Goal: Task Accomplishment & Management: Manage account settings

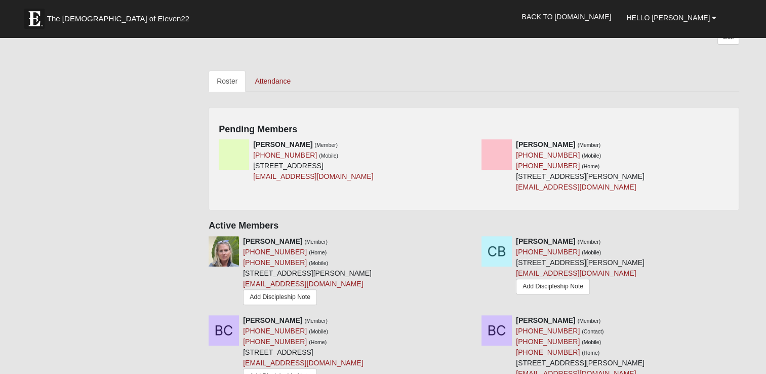
scroll to position [293, 0]
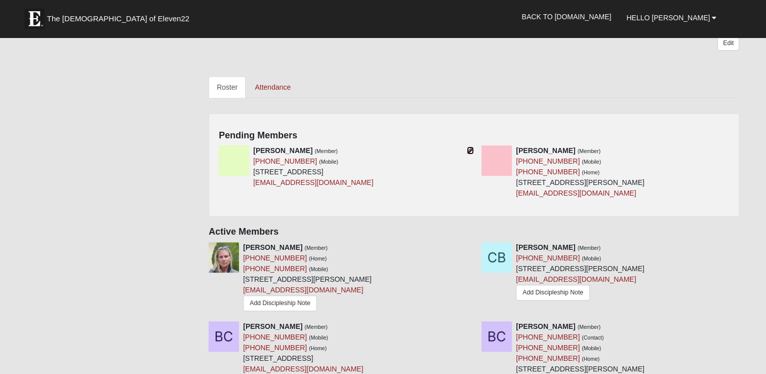
click at [471, 147] on icon at bounding box center [470, 150] width 7 height 7
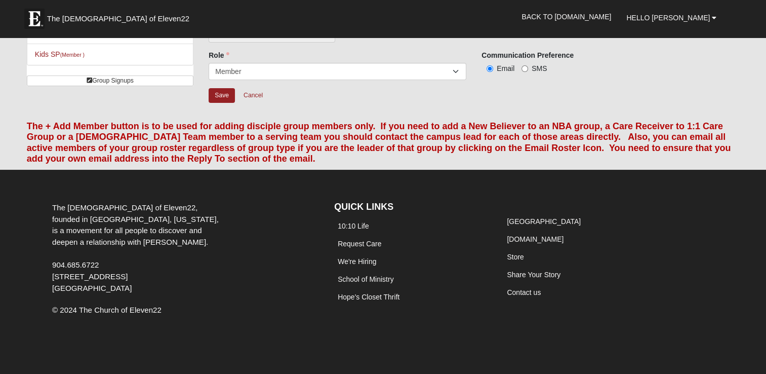
scroll to position [71, 0]
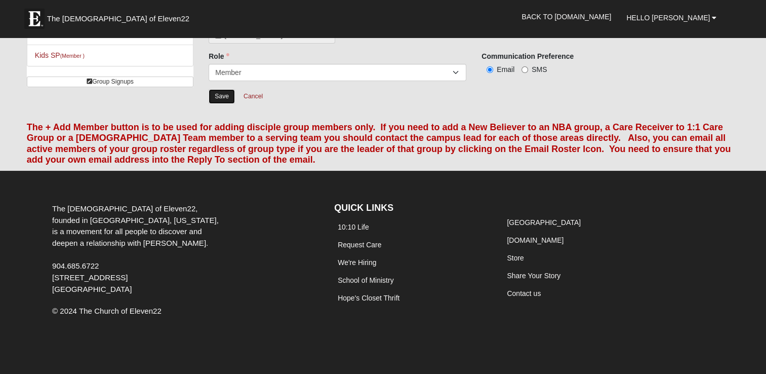
click at [219, 91] on input "Save" at bounding box center [222, 96] width 26 height 15
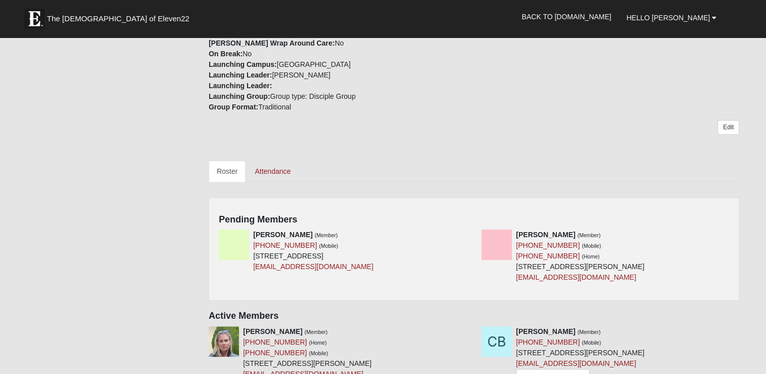
scroll to position [211, 0]
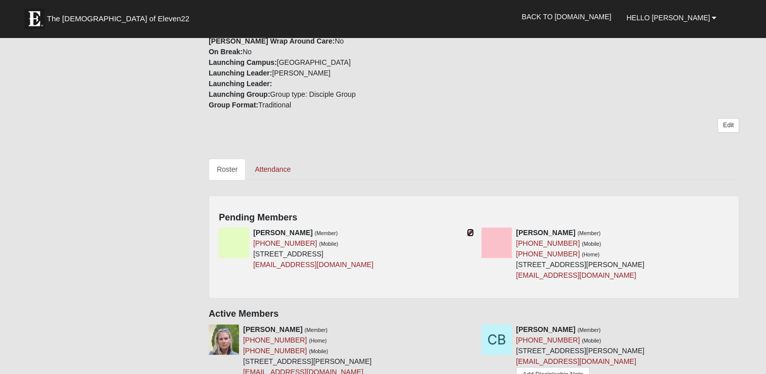
click at [469, 232] on icon at bounding box center [470, 232] width 7 height 7
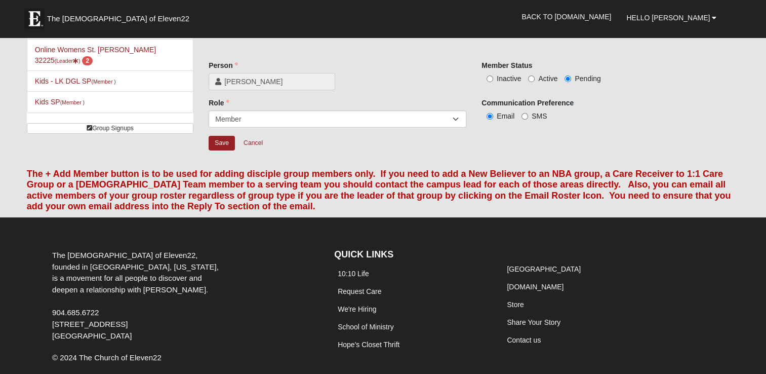
scroll to position [15, 0]
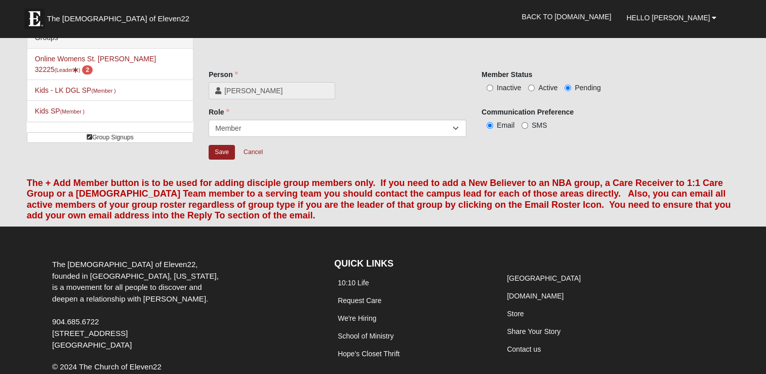
click at [553, 84] on span "Active" at bounding box center [547, 88] width 19 height 8
click at [535, 85] on input "Active" at bounding box center [531, 88] width 7 height 7
radio input "true"
click at [225, 146] on input "Save" at bounding box center [222, 152] width 26 height 15
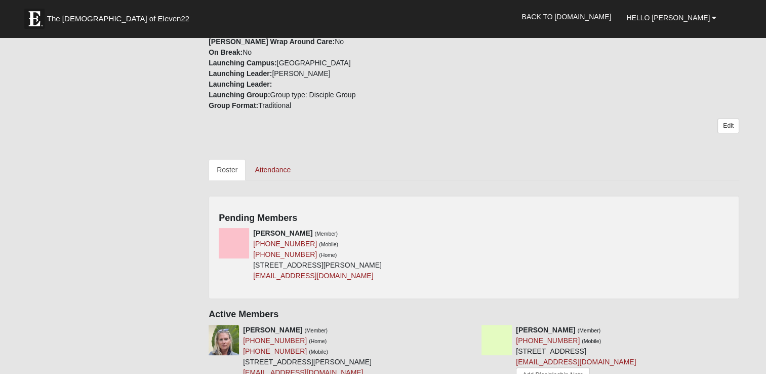
scroll to position [215, 0]
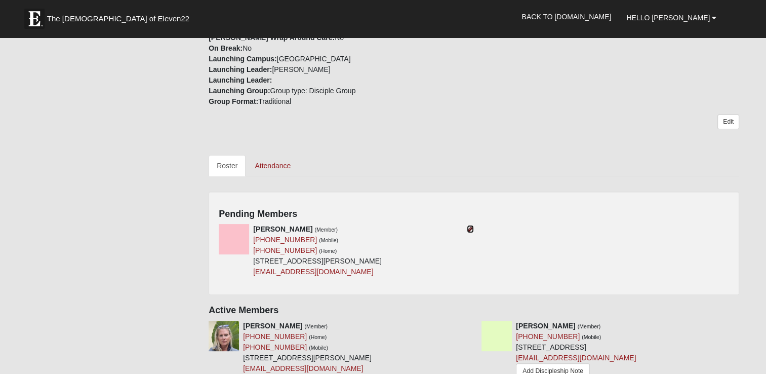
click at [470, 227] on icon at bounding box center [470, 228] width 7 height 7
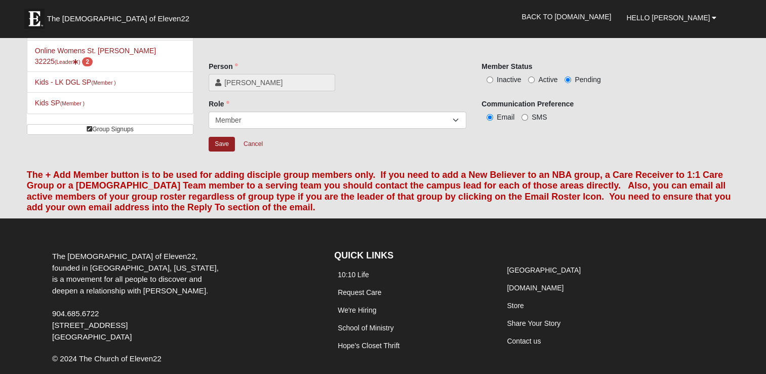
scroll to position [22, 0]
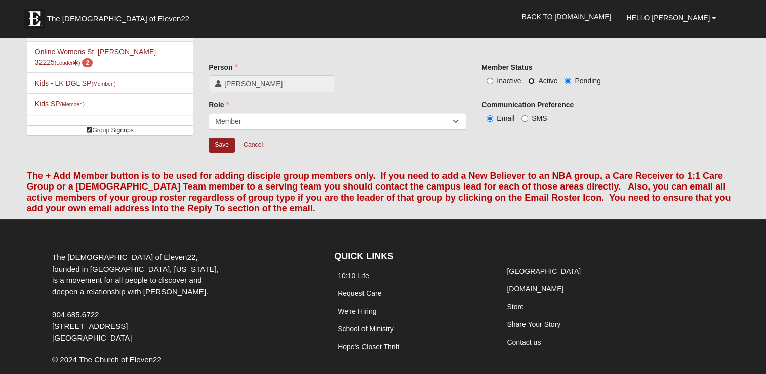
click at [530, 78] on input "Active" at bounding box center [531, 80] width 7 height 7
radio input "true"
click at [219, 146] on input "Save" at bounding box center [222, 145] width 26 height 15
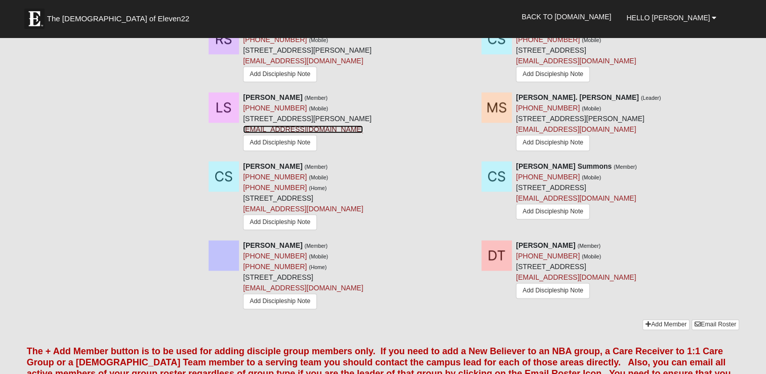
scroll to position [1164, 0]
